Goal: Task Accomplishment & Management: Manage account settings

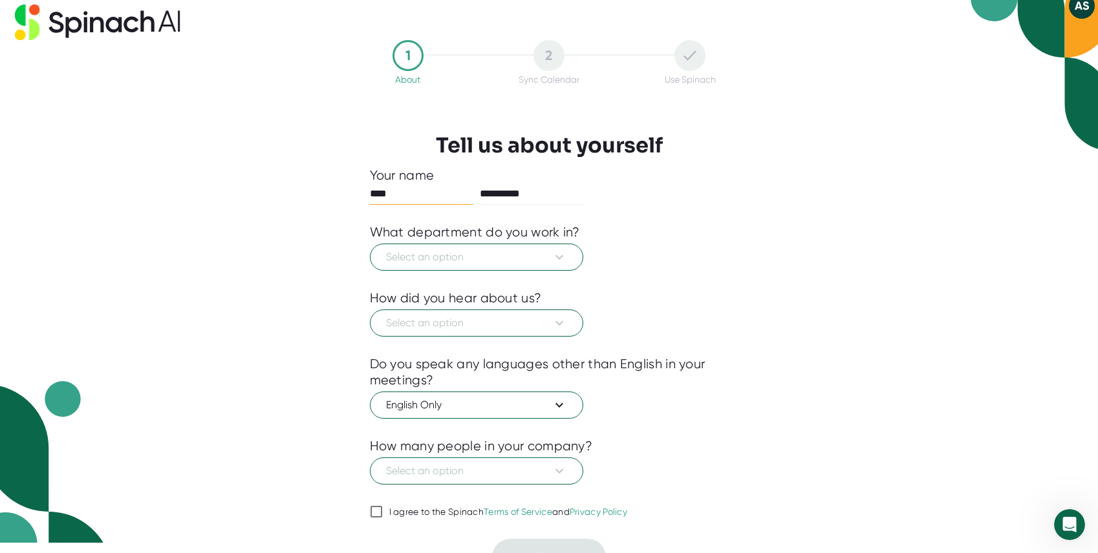
scroll to position [33, 0]
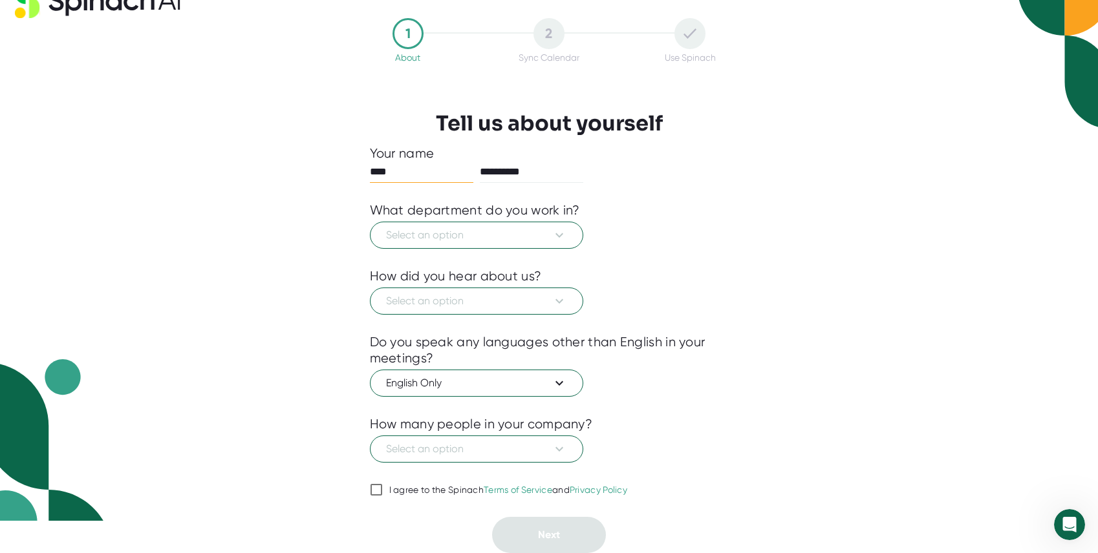
click at [408, 490] on div "I agree to the Spinach Terms of Service and Privacy Policy" at bounding box center [508, 491] width 239 height 12
click at [383, 490] on input "I agree to the Spinach Terms of Service and Privacy Policy" at bounding box center [376, 490] width 13 height 16
checkbox input "true"
click at [665, 262] on div at bounding box center [549, 258] width 359 height 19
drag, startPoint x: 512, startPoint y: 173, endPoint x: 616, endPoint y: 193, distance: 106.1
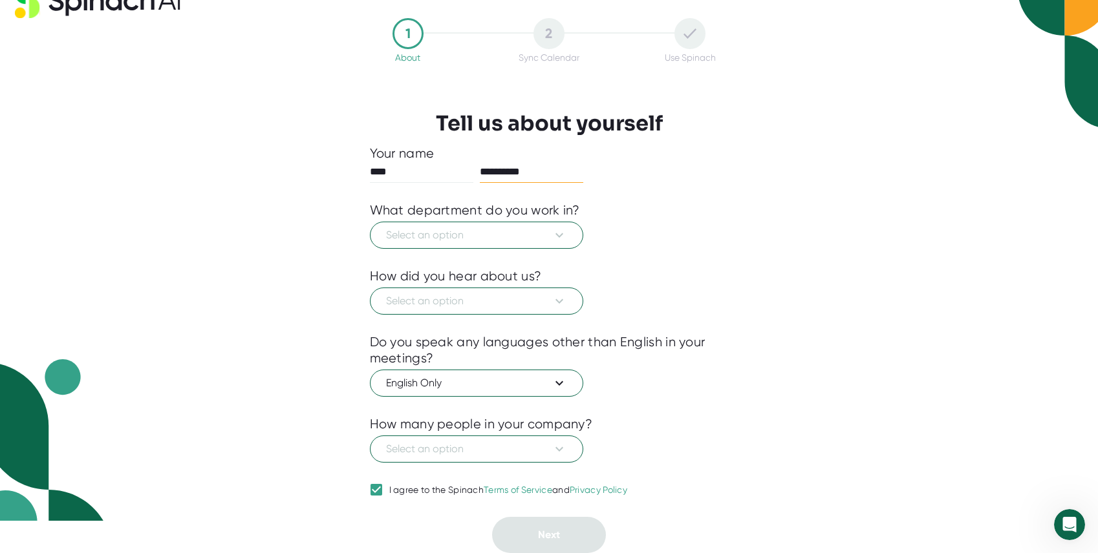
click at [615, 194] on div "**********" at bounding box center [549, 349] width 359 height 408
type input "*"
click at [701, 333] on div at bounding box center [549, 324] width 359 height 19
click at [509, 445] on span "Select an option" at bounding box center [476, 450] width 181 height 16
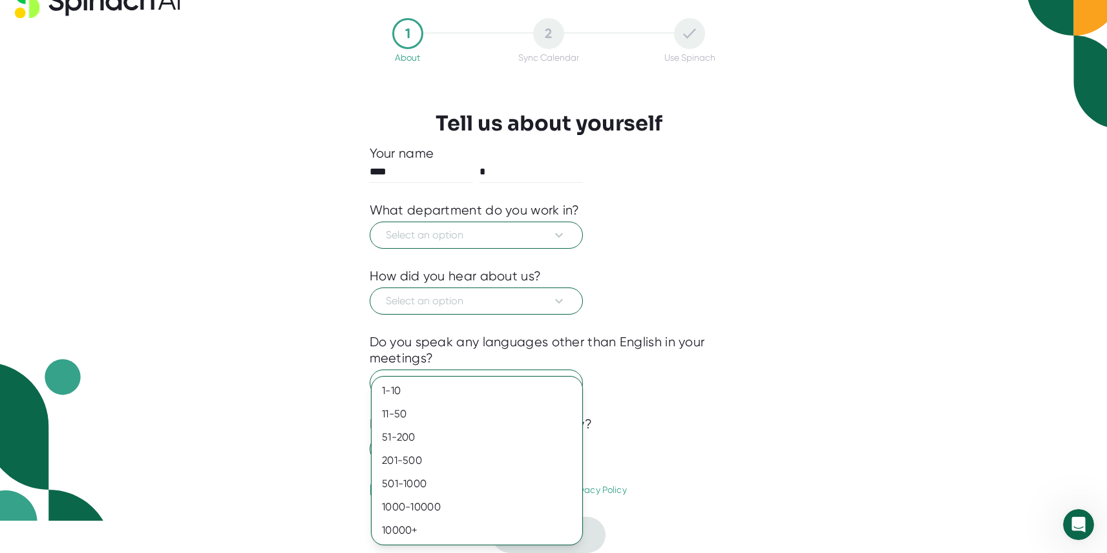
click at [716, 451] on div at bounding box center [553, 276] width 1107 height 553
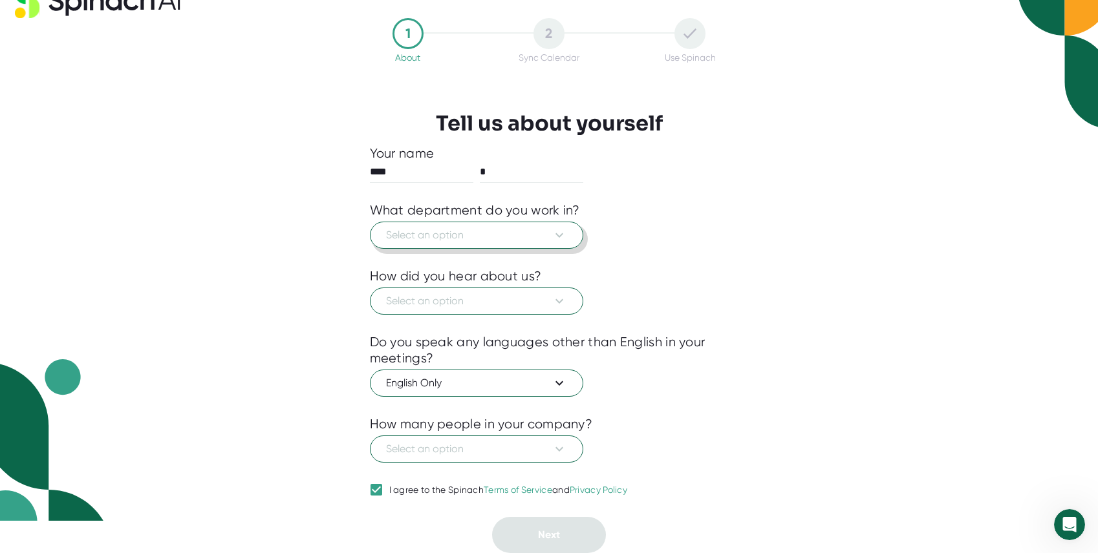
click at [438, 228] on button "Select an option" at bounding box center [476, 235] width 213 height 27
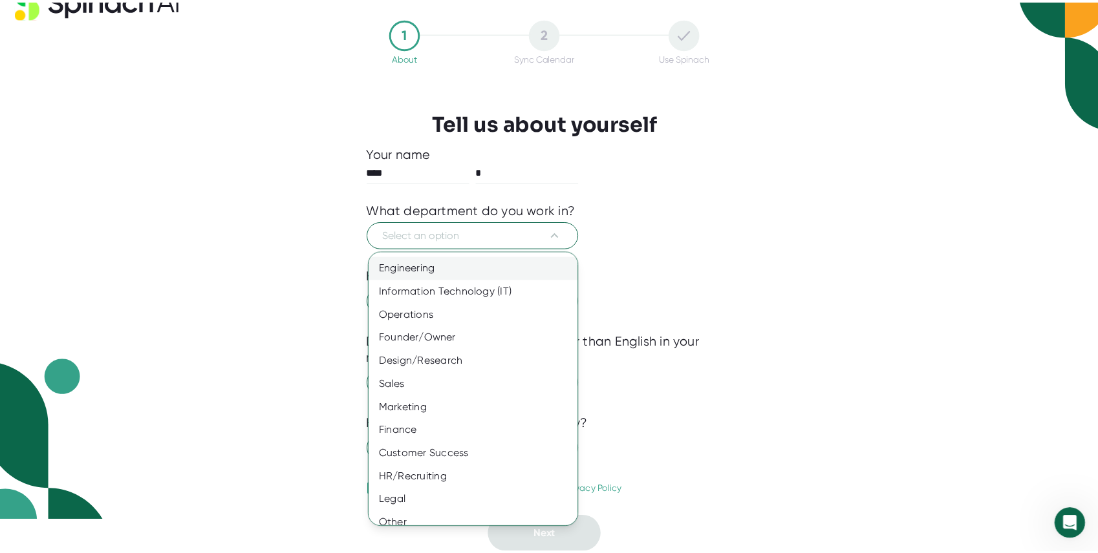
scroll to position [0, 0]
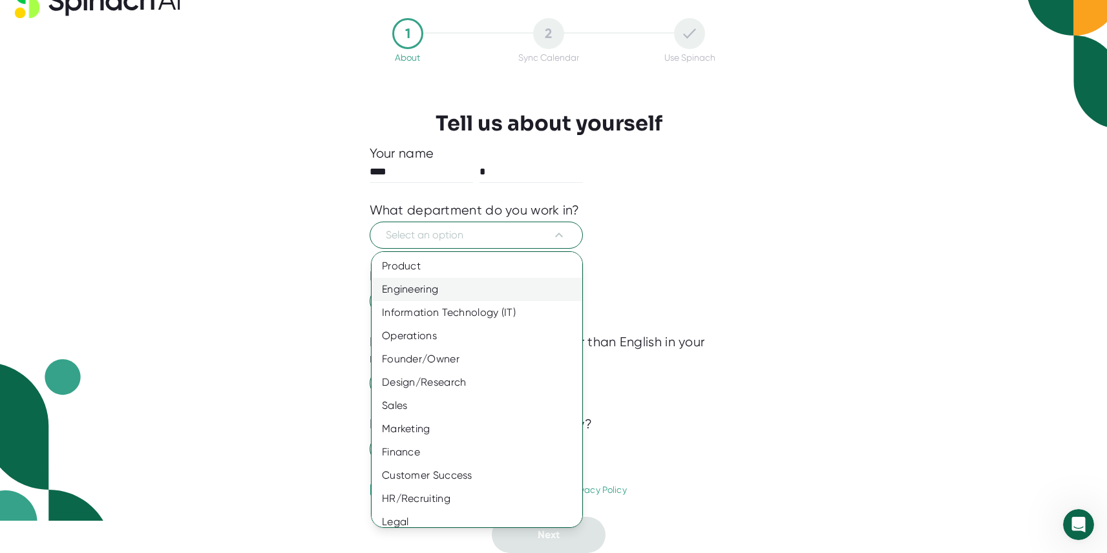
click at [442, 292] on div "Engineering" at bounding box center [482, 289] width 220 height 23
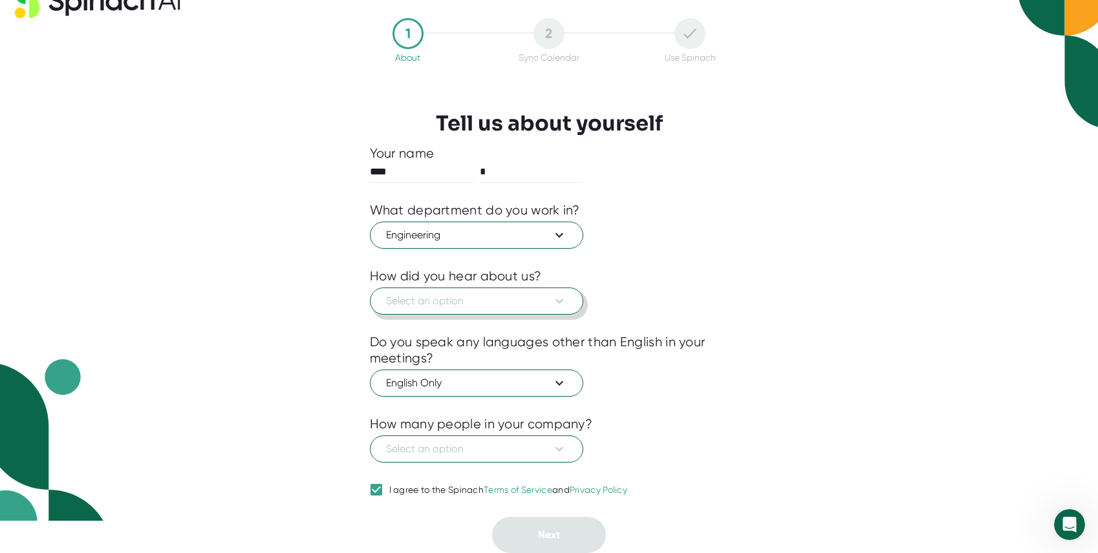
click at [451, 298] on span "Select an option" at bounding box center [476, 302] width 181 height 16
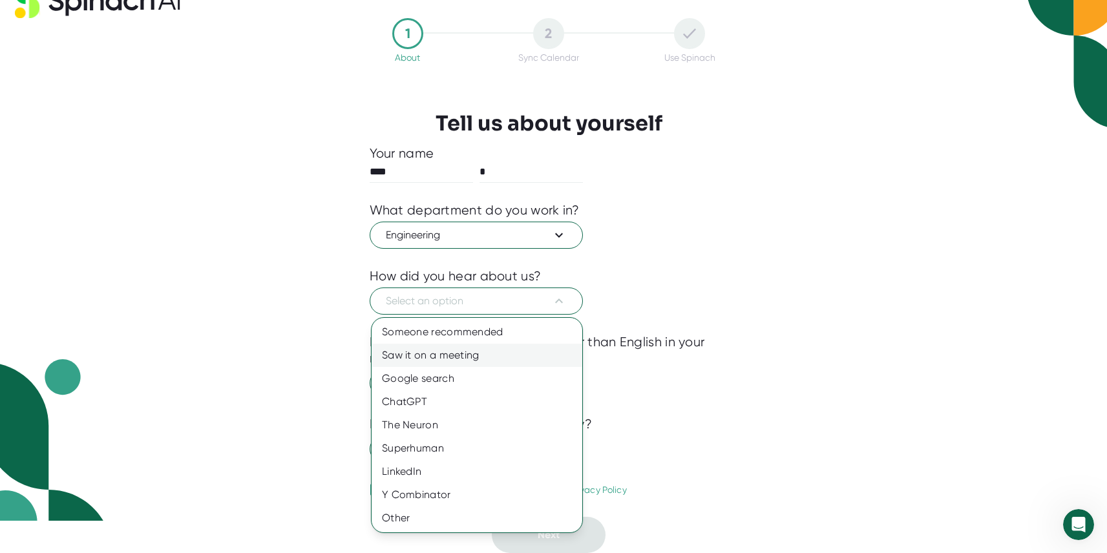
click at [453, 352] on div "Saw it on a meeting" at bounding box center [477, 355] width 211 height 23
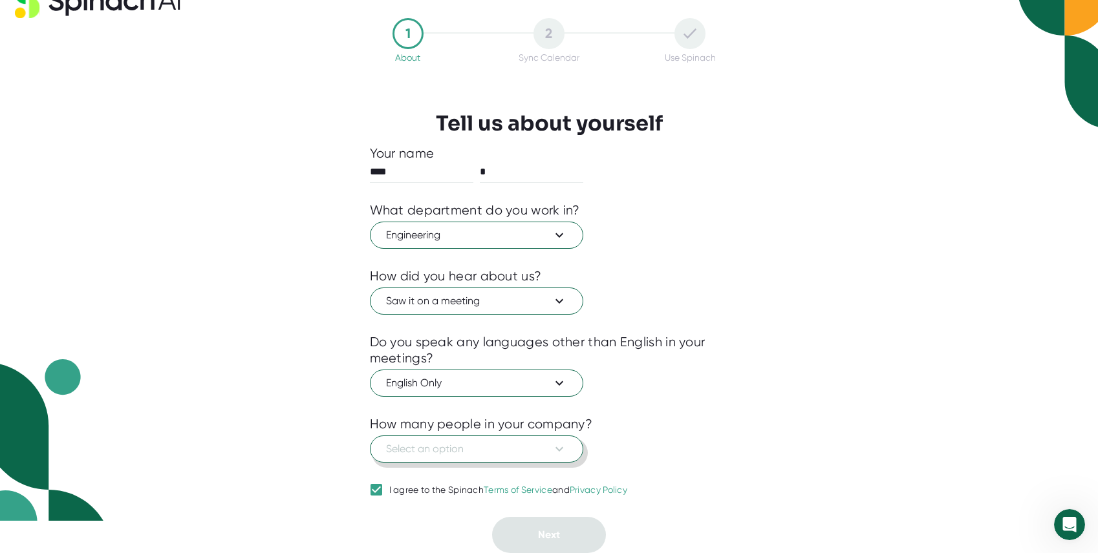
click at [501, 456] on span "Select an option" at bounding box center [476, 450] width 181 height 16
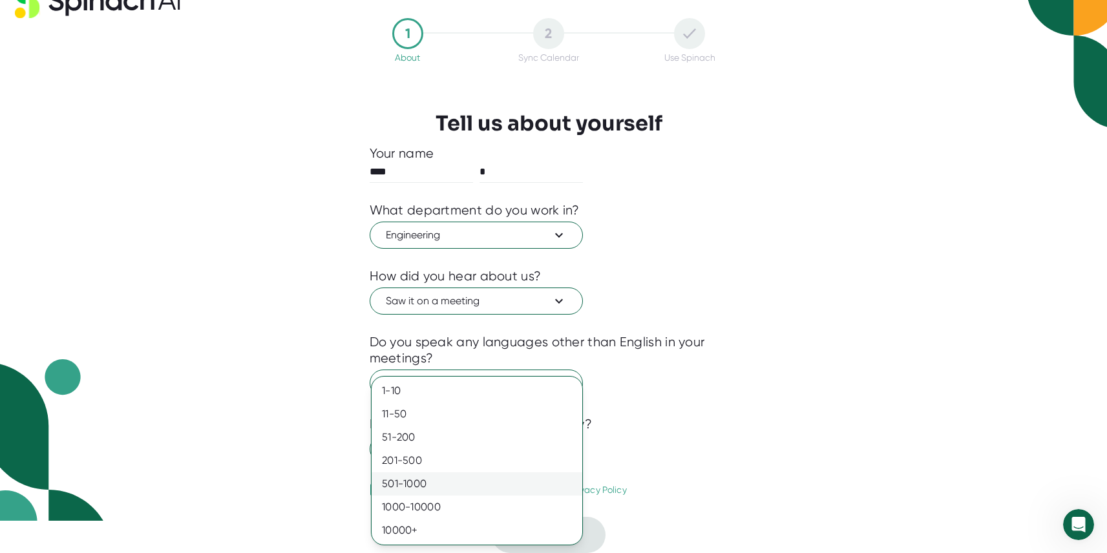
click at [484, 484] on div "501-1000" at bounding box center [477, 484] width 211 height 23
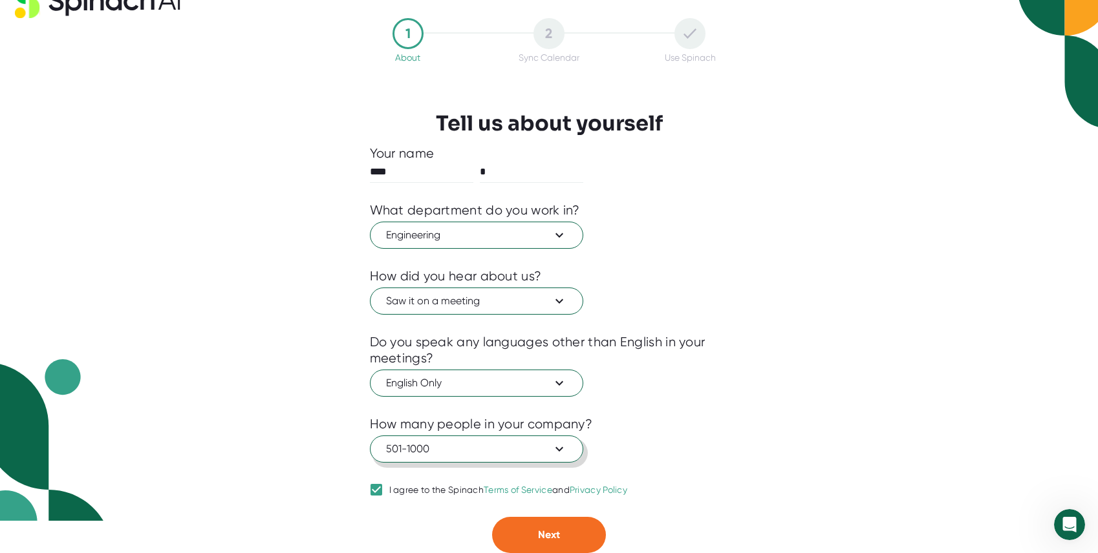
click at [483, 453] on span "501-1000" at bounding box center [476, 450] width 181 height 16
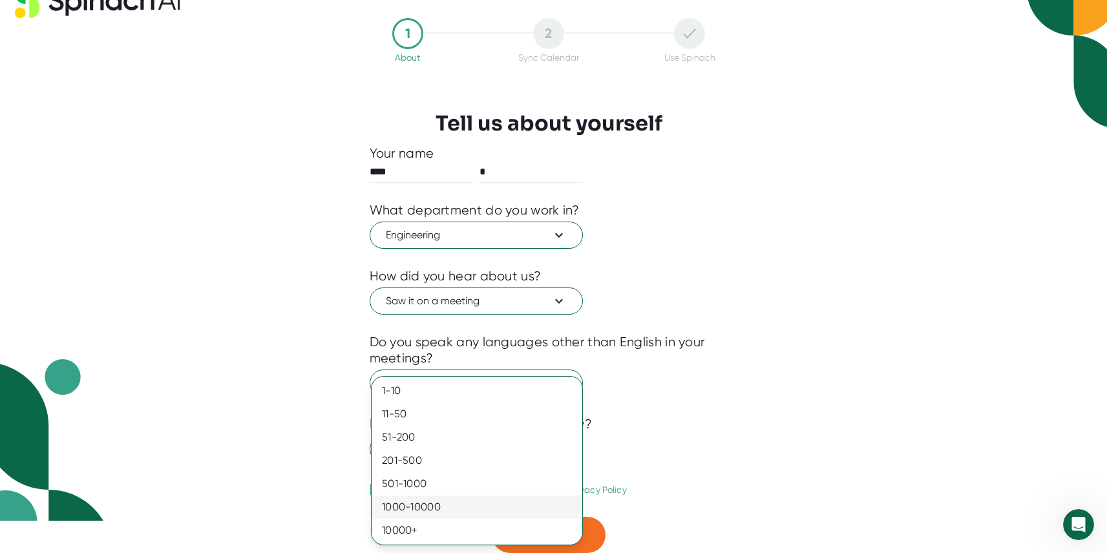
click at [489, 502] on div "1000-10000" at bounding box center [477, 507] width 211 height 23
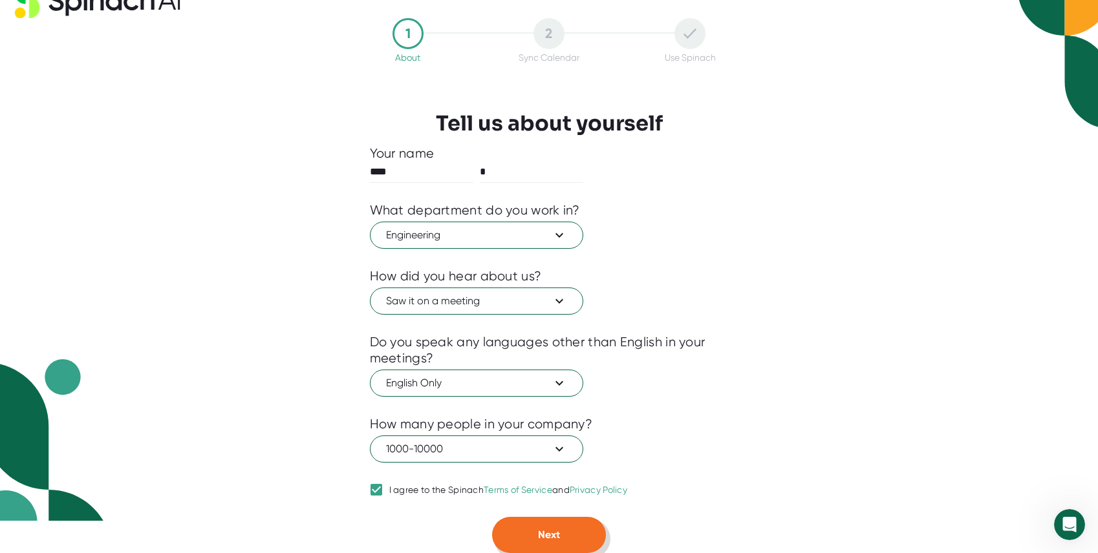
click at [544, 540] on span "Next" at bounding box center [549, 535] width 22 height 12
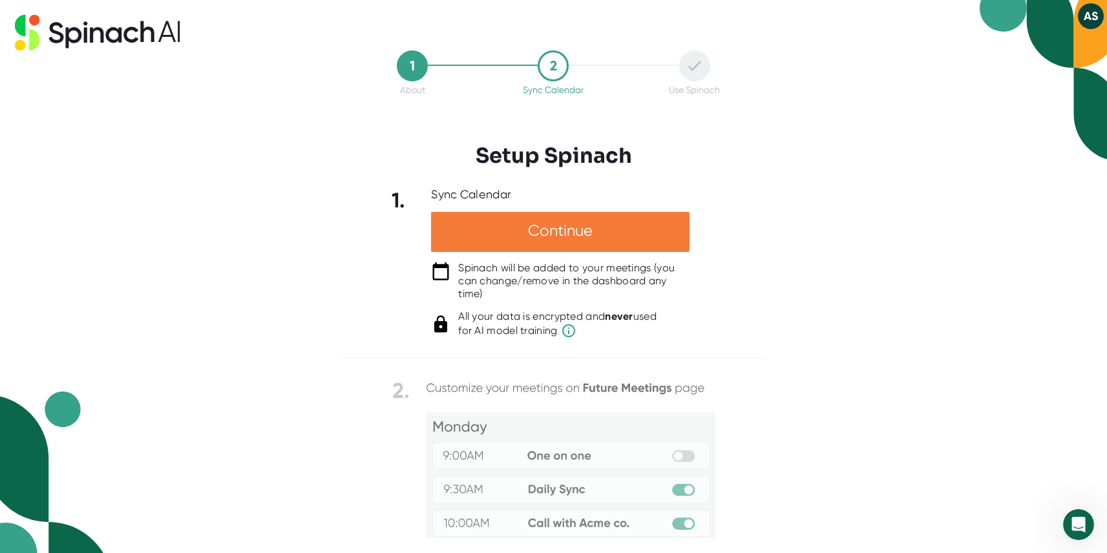
click at [531, 237] on div "Continue" at bounding box center [560, 232] width 259 height 40
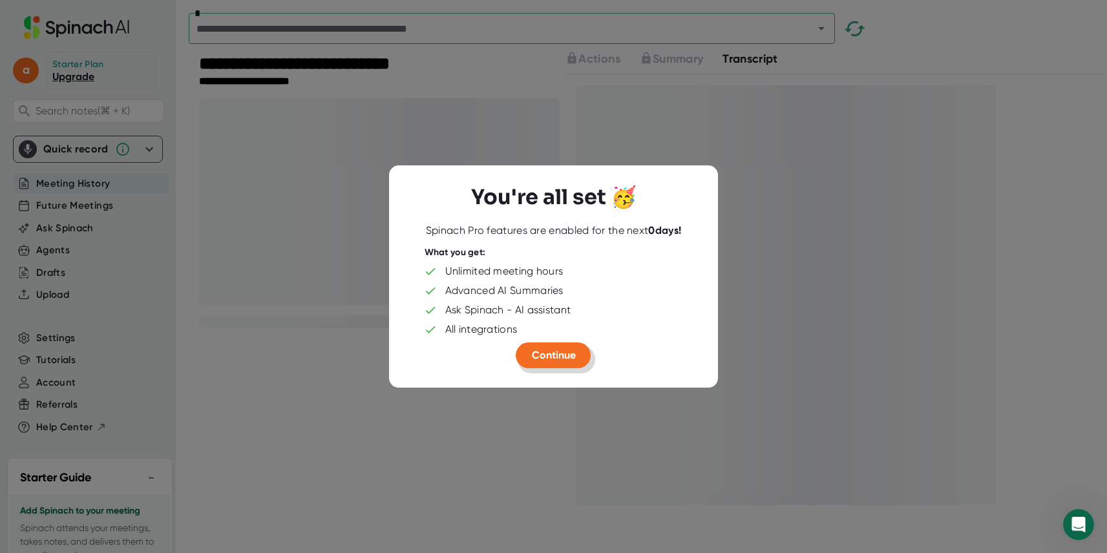
click at [551, 361] on span "Continue" at bounding box center [554, 355] width 44 height 12
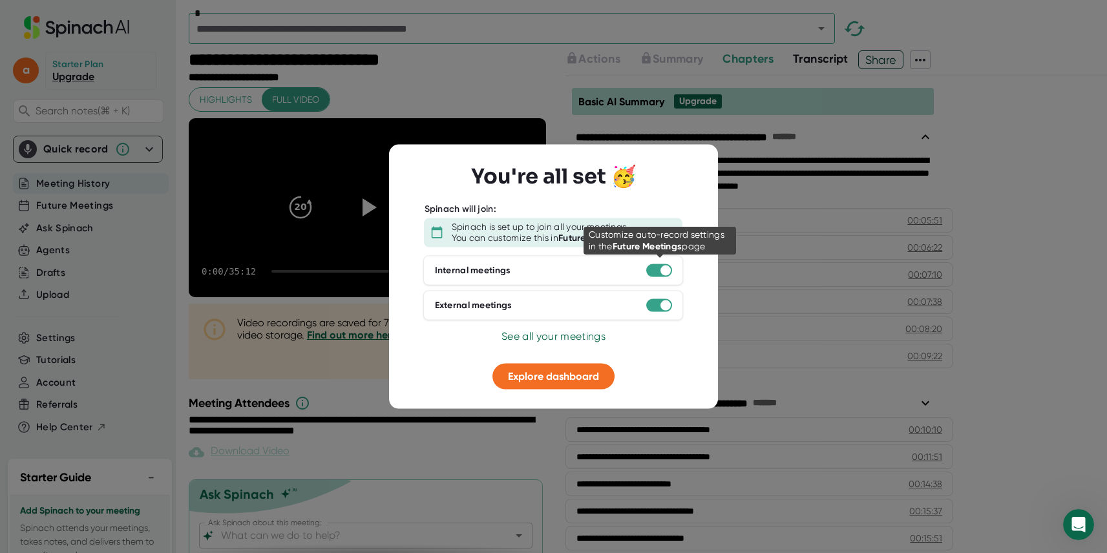
click at [656, 268] on div at bounding box center [660, 270] width 26 height 13
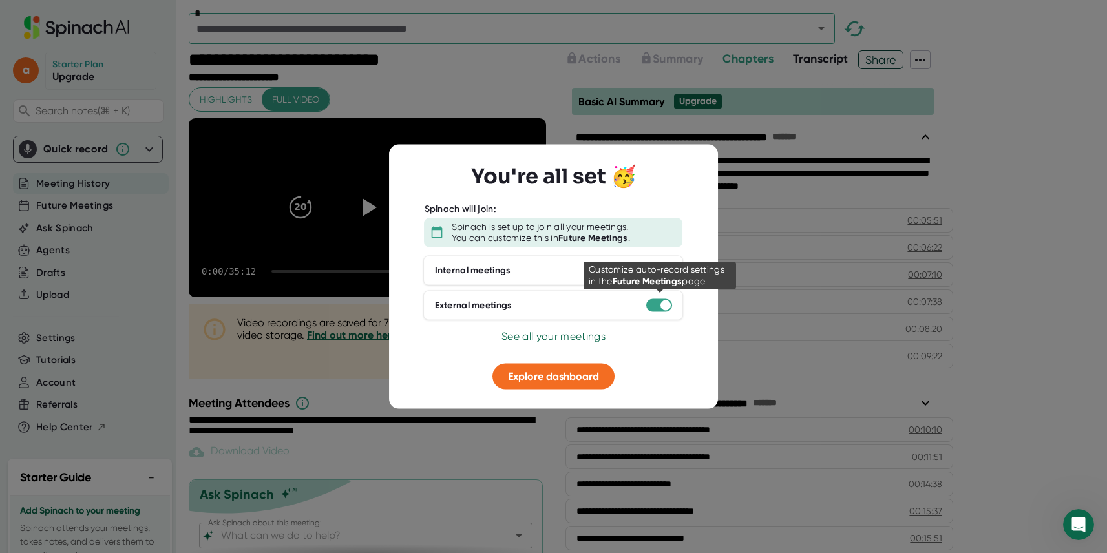
drag, startPoint x: 664, startPoint y: 304, endPoint x: 664, endPoint y: 297, distance: 7.1
click at [664, 303] on div at bounding box center [666, 305] width 10 height 10
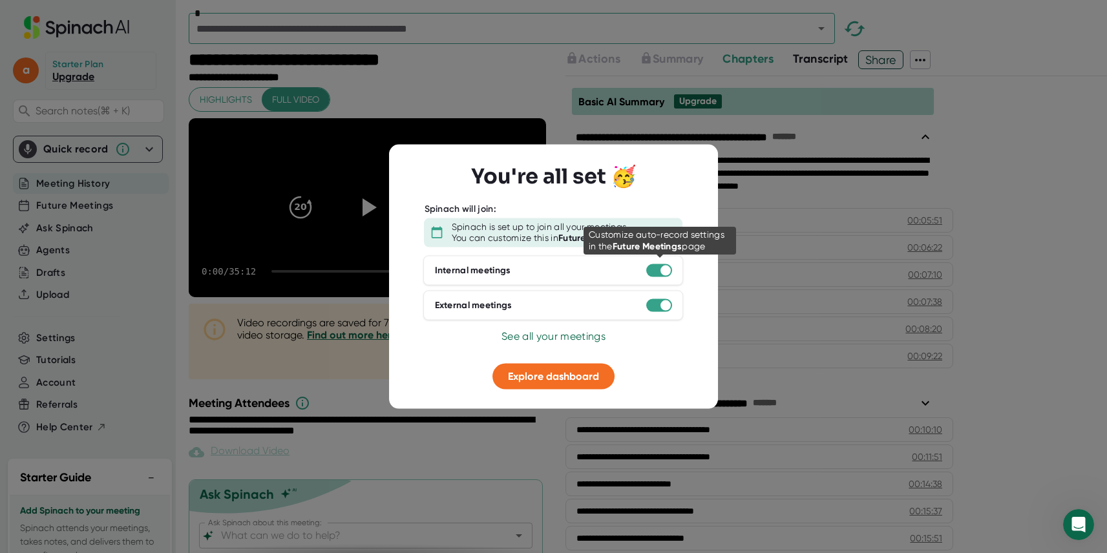
click at [663, 265] on div at bounding box center [660, 270] width 26 height 13
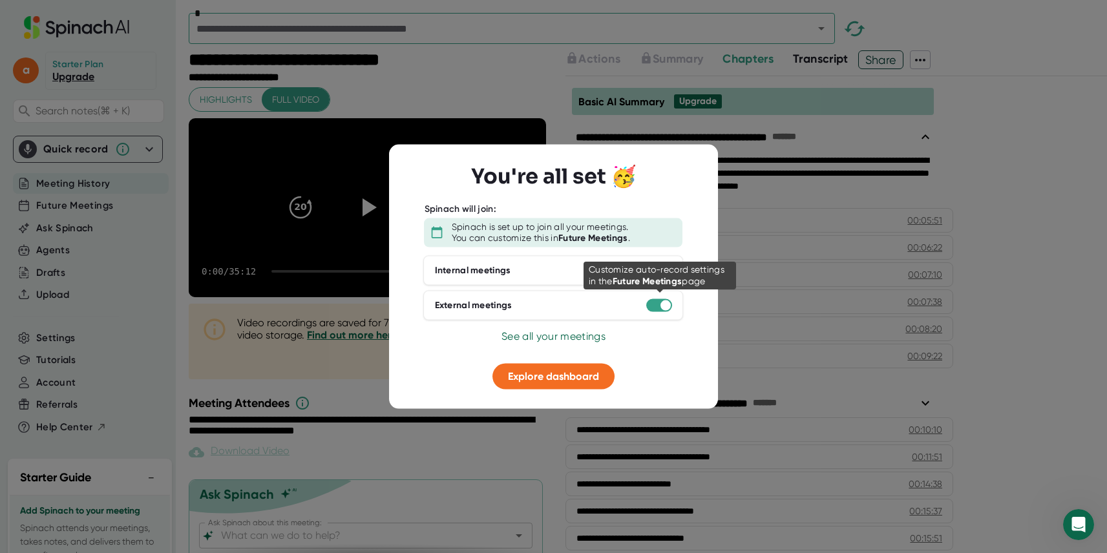
click at [664, 307] on div at bounding box center [666, 305] width 10 height 10
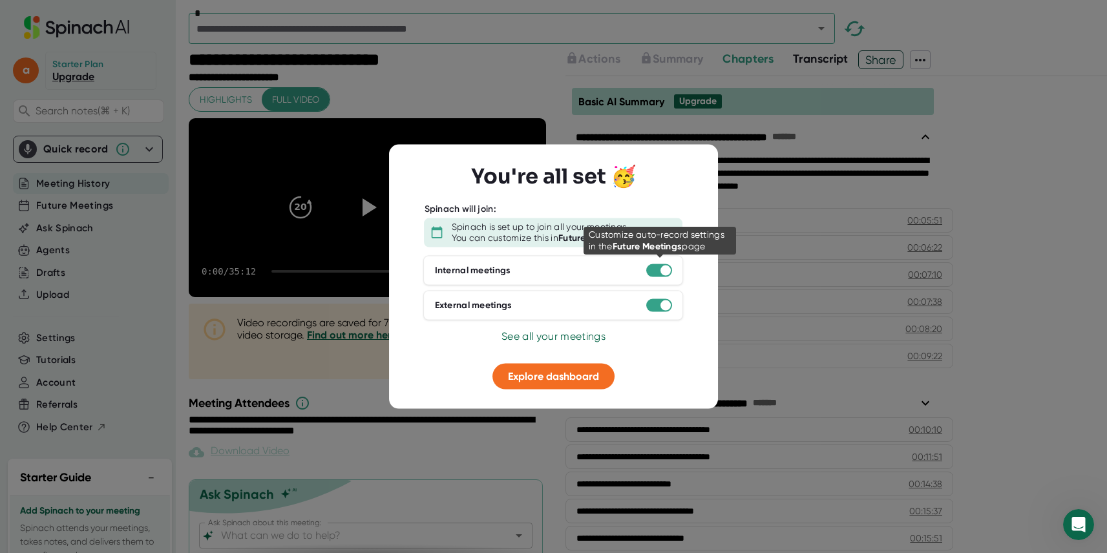
click at [668, 274] on div at bounding box center [666, 270] width 10 height 10
click at [546, 334] on span "See all your meetings" at bounding box center [554, 336] width 104 height 12
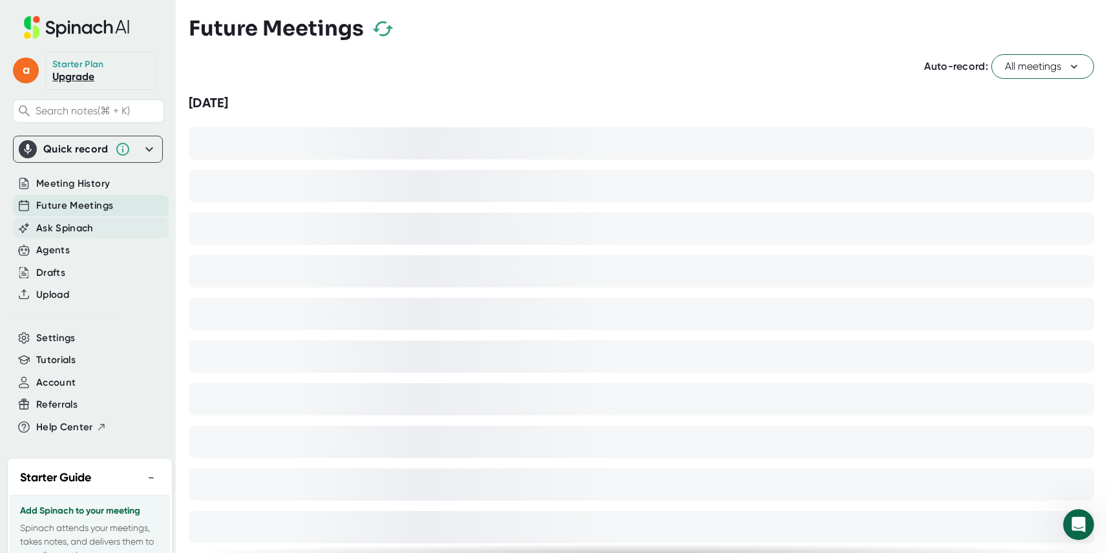
click at [118, 221] on div "Ask Spinach" at bounding box center [91, 228] width 156 height 21
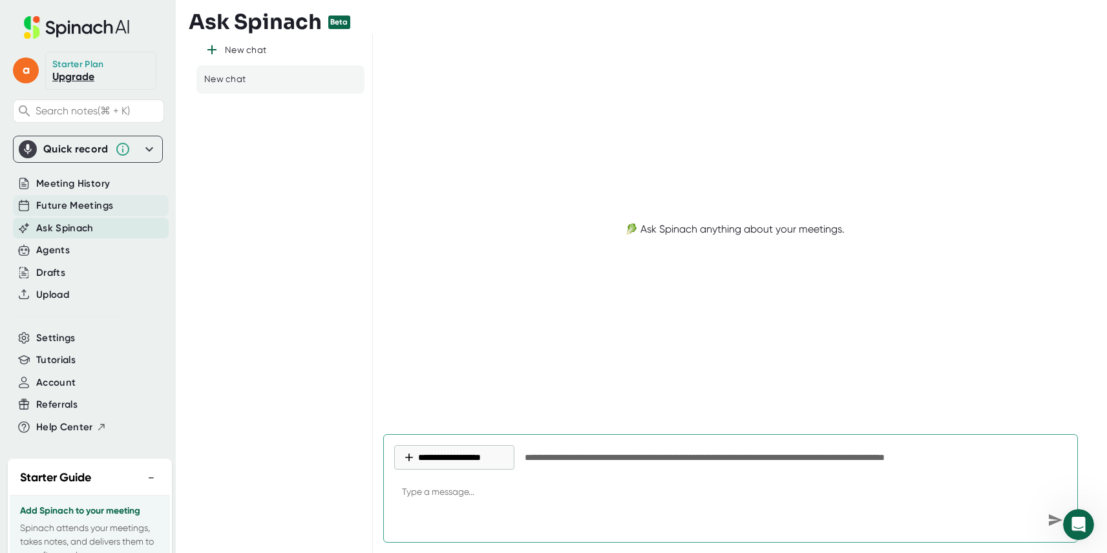
type textarea "x"
click at [110, 209] on span "Future Meetings" at bounding box center [74, 205] width 77 height 15
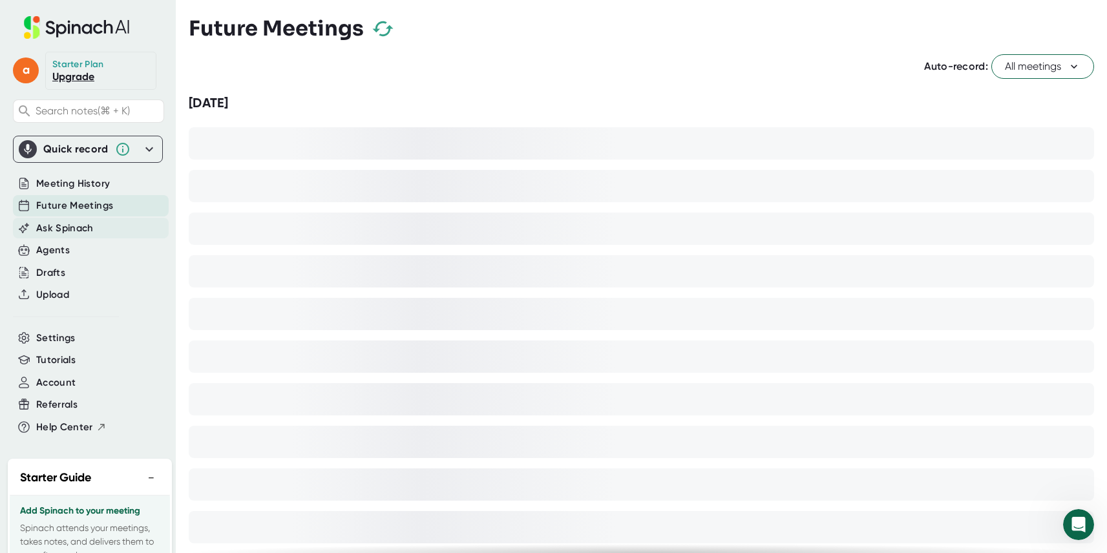
click at [69, 220] on div "Ask Spinach" at bounding box center [91, 228] width 156 height 21
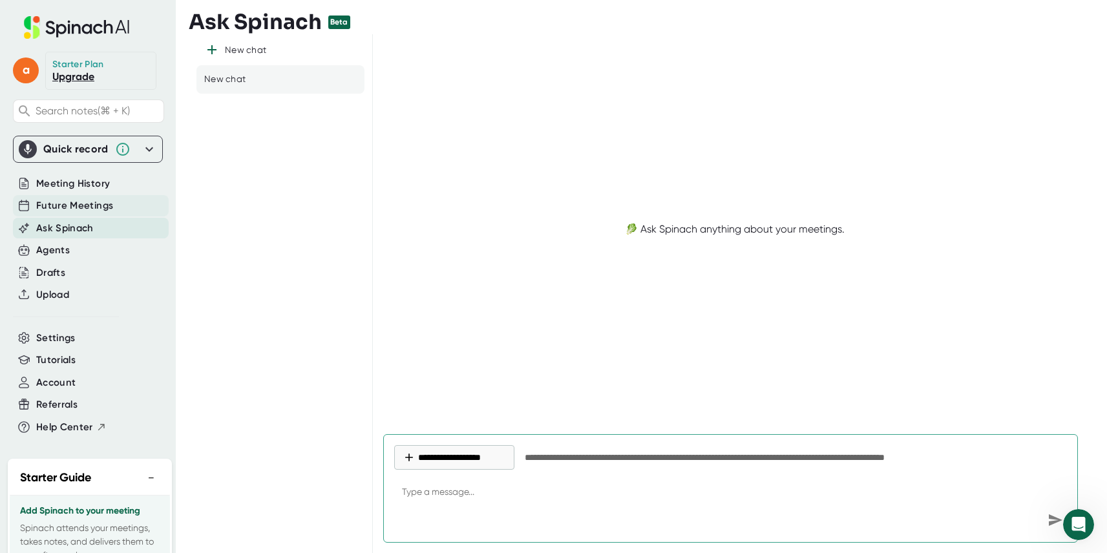
type textarea "x"
click at [69, 207] on span "Future Meetings" at bounding box center [74, 205] width 77 height 15
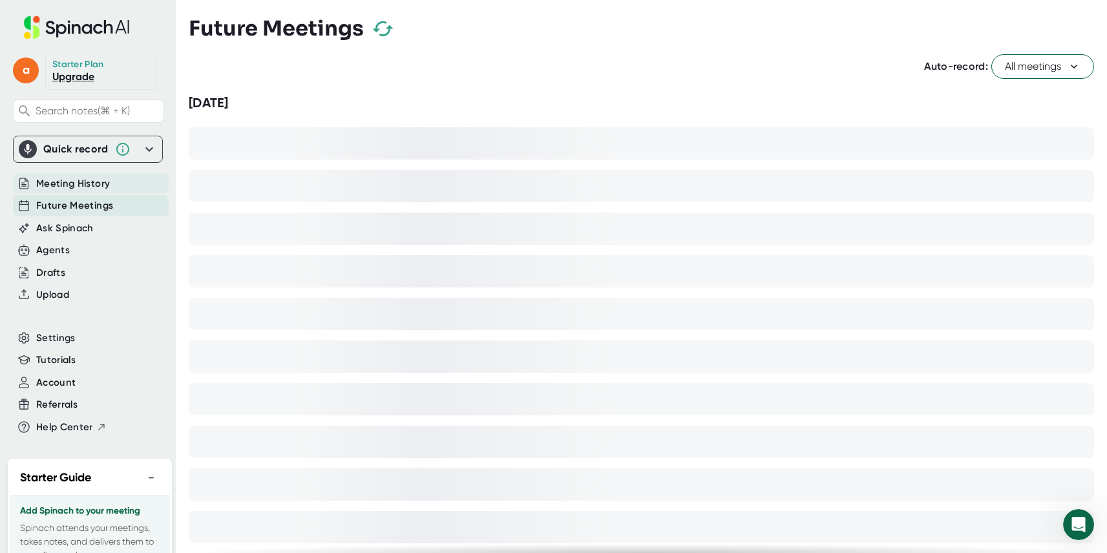
click at [73, 187] on span "Meeting History" at bounding box center [73, 183] width 74 height 15
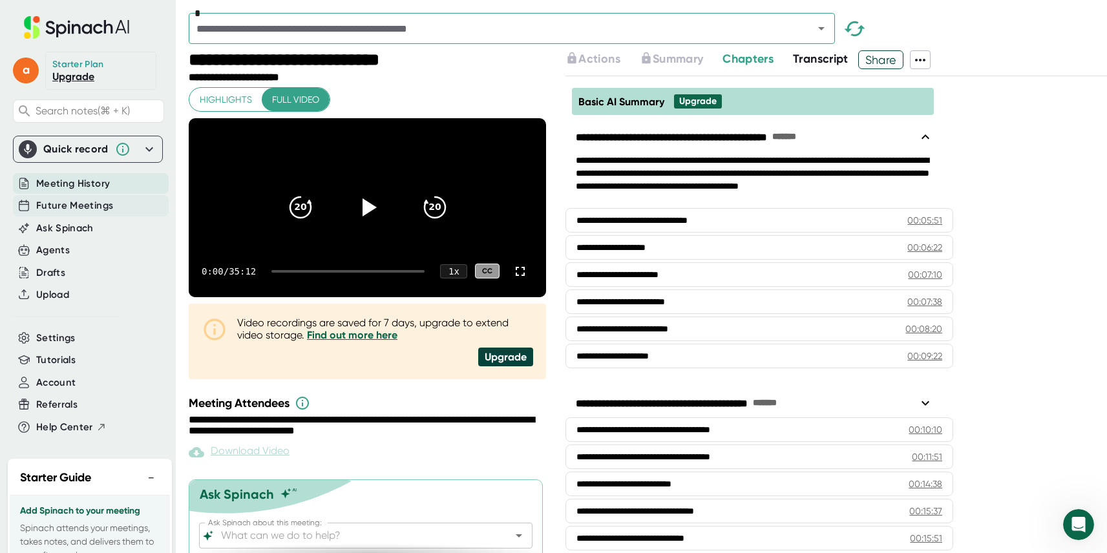
click at [73, 200] on span "Future Meetings" at bounding box center [74, 205] width 77 height 15
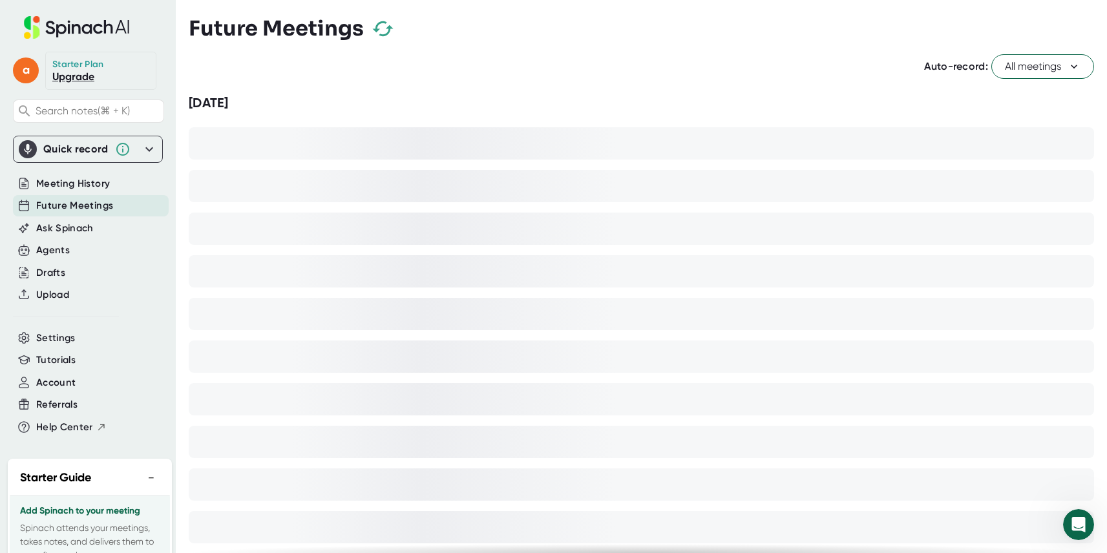
click at [86, 511] on h3 "Add Spinach to your meeting" at bounding box center [90, 511] width 140 height 10
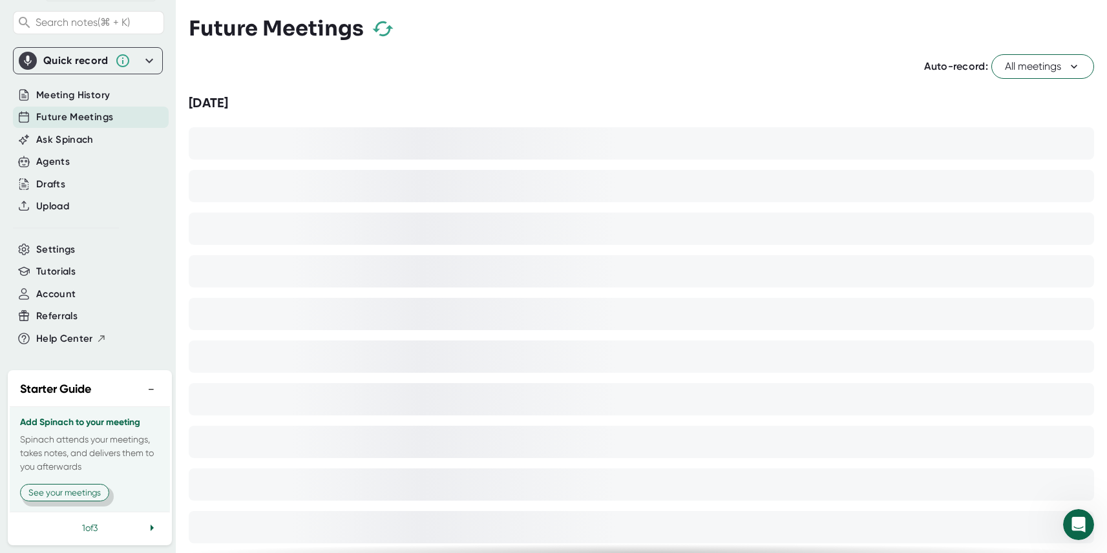
click at [70, 495] on button "See your meetings" at bounding box center [64, 492] width 89 height 17
click at [85, 129] on div "Ask Spinach" at bounding box center [91, 139] width 156 height 21
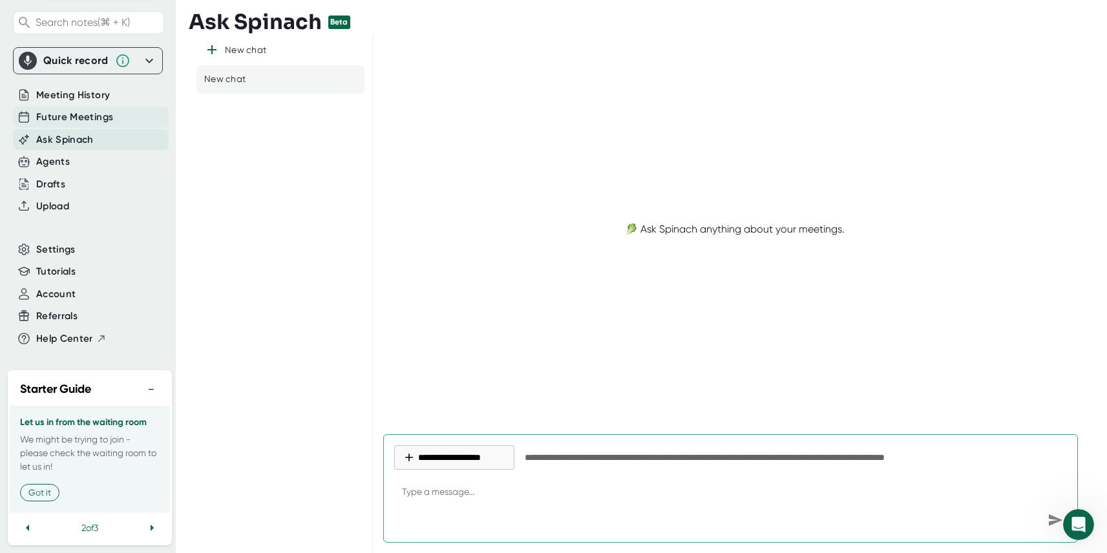
type textarea "x"
click at [87, 113] on span "Future Meetings" at bounding box center [74, 117] width 77 height 15
